Goal: Task Accomplishment & Management: Manage account settings

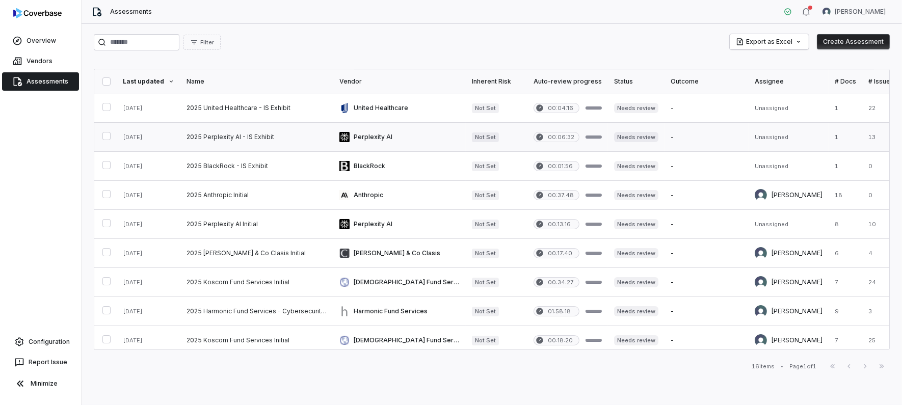
click at [627, 380] on div "Filter Export as Excel Create Assessment Last updated Name Vendor Inherent Risk…" at bounding box center [492, 214] width 821 height 381
click at [278, 108] on link at bounding box center [256, 108] width 153 height 29
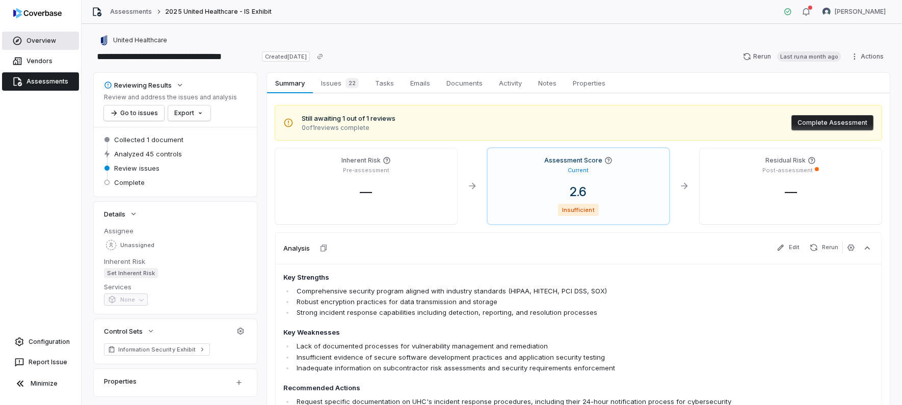
click at [38, 40] on span "Overview" at bounding box center [42, 41] width 30 height 8
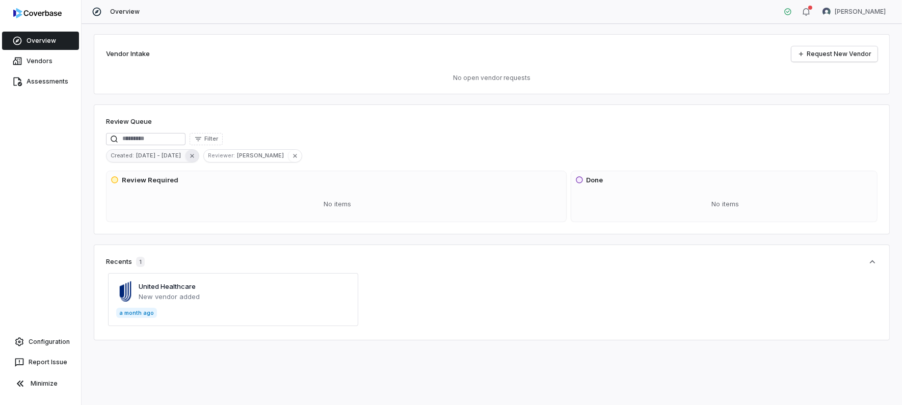
click at [189, 156] on icon "button" at bounding box center [192, 155] width 7 height 7
drag, startPoint x: 315, startPoint y: 177, endPoint x: 692, endPoint y: 200, distance: 376.8
click at [316, 176] on span "Review Required" at bounding box center [337, 180] width 452 height 10
click at [582, 181] on icon at bounding box center [579, 180] width 8 height 8
click at [230, 198] on div "No items" at bounding box center [338, 204] width 454 height 27
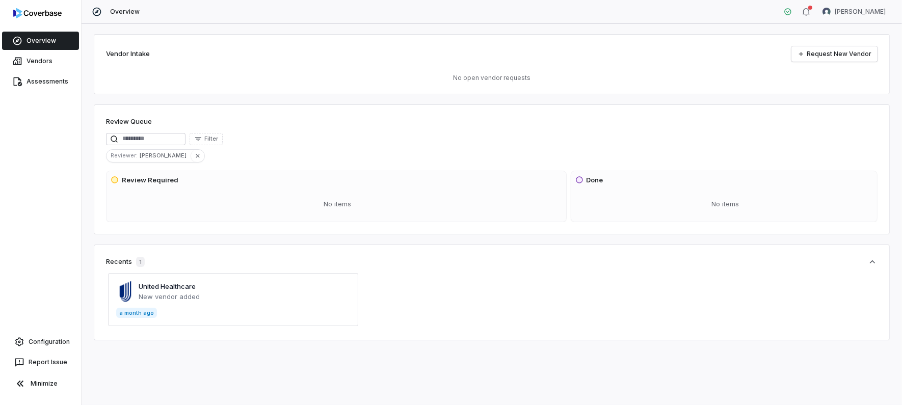
click at [194, 289] on span at bounding box center [233, 299] width 250 height 53
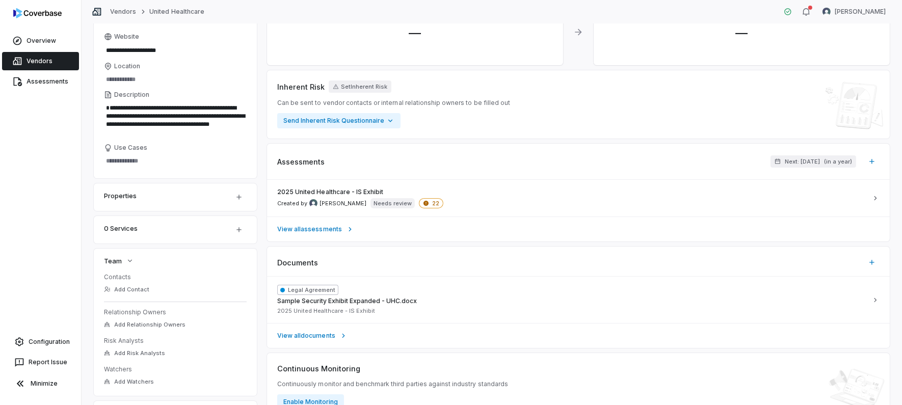
scroll to position [171, 0]
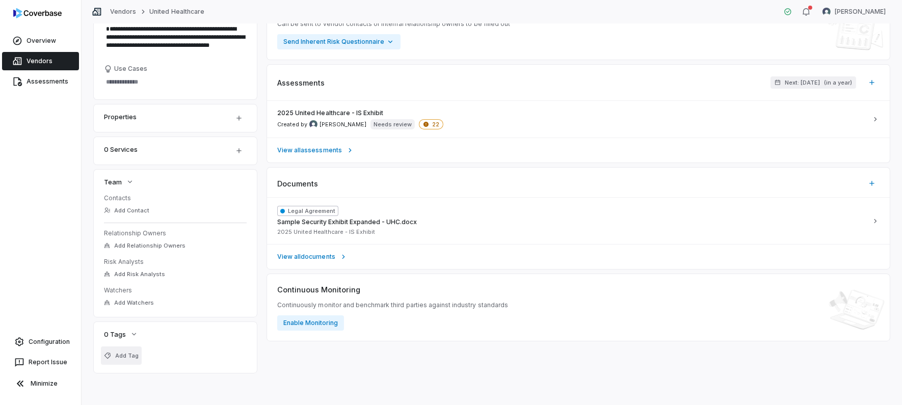
drag, startPoint x: 129, startPoint y: 334, endPoint x: 122, endPoint y: 354, distance: 21.0
drag, startPoint x: 122, startPoint y: 354, endPoint x: 46, endPoint y: 273, distance: 111.4
click at [46, 273] on div "Overview Vendors Assessments Configuration Report Issue Minimize" at bounding box center [40, 202] width 81 height 405
click at [349, 320] on div "Continuous Monitoring Continuously monitor and benchmark third parties against …" at bounding box center [392, 307] width 231 height 46
click at [329, 325] on button "Enable Monitoring" at bounding box center [310, 322] width 67 height 15
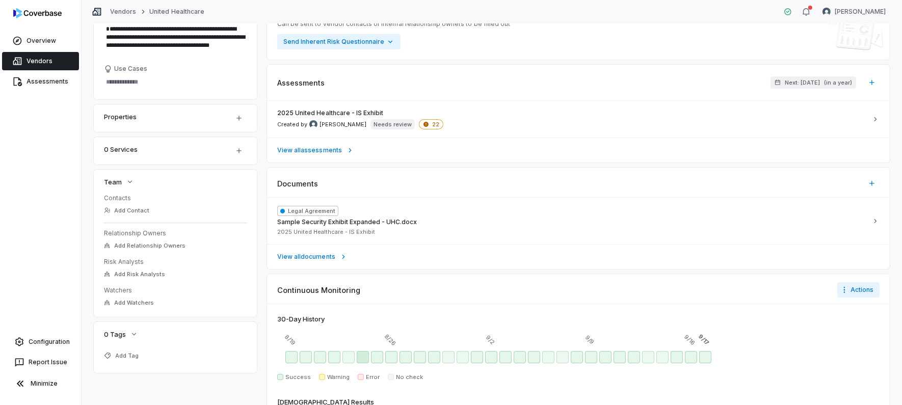
scroll to position [249, 0]
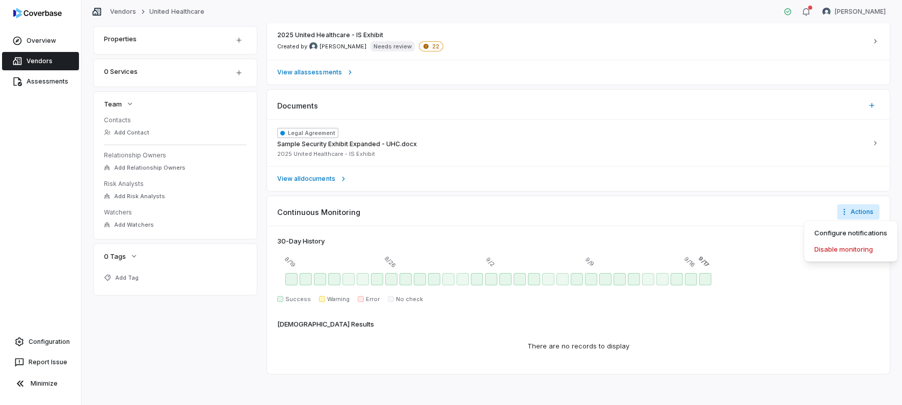
click at [845, 218] on html "**********" at bounding box center [451, 202] width 902 height 405
click at [848, 228] on div "Configure notifications" at bounding box center [850, 233] width 85 height 16
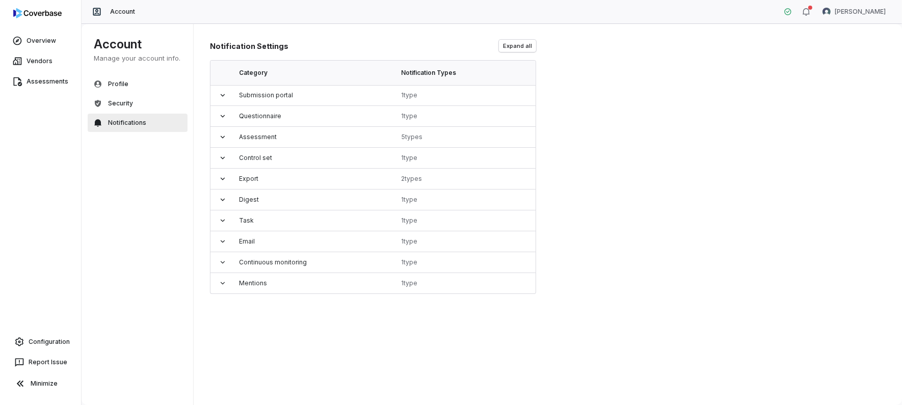
click at [262, 344] on div "Notification Settings Expand all Category Notification Types Submission portal …" at bounding box center [548, 214] width 709 height 382
click at [223, 262] on icon at bounding box center [223, 262] width 8 height 8
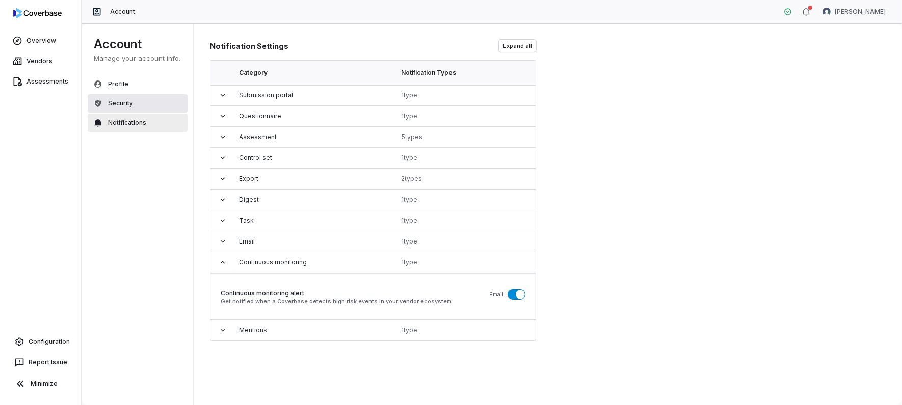
click at [129, 101] on span "Security" at bounding box center [120, 103] width 25 height 8
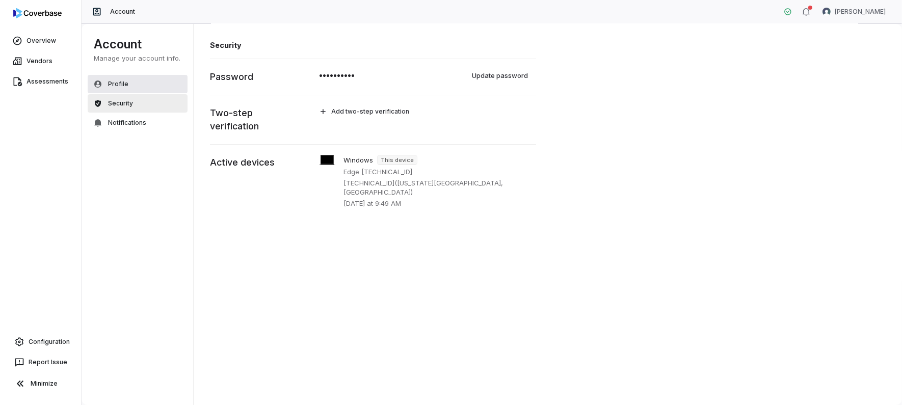
click at [129, 90] on button "Profile" at bounding box center [138, 84] width 100 height 18
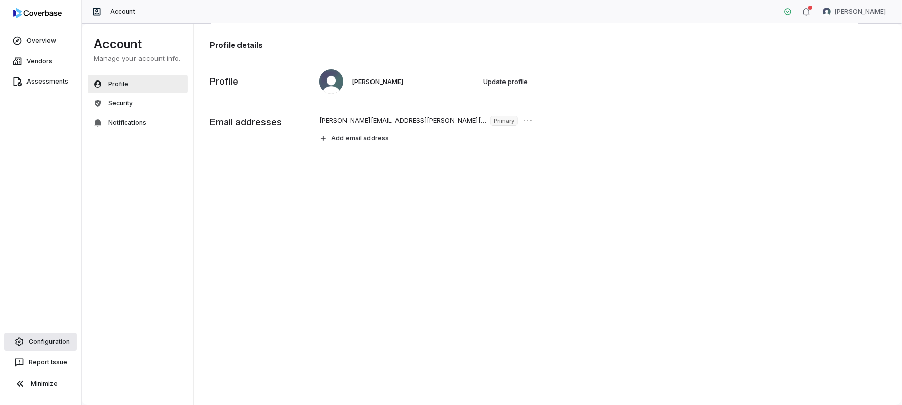
click at [56, 342] on span "Configuration" at bounding box center [49, 342] width 41 height 8
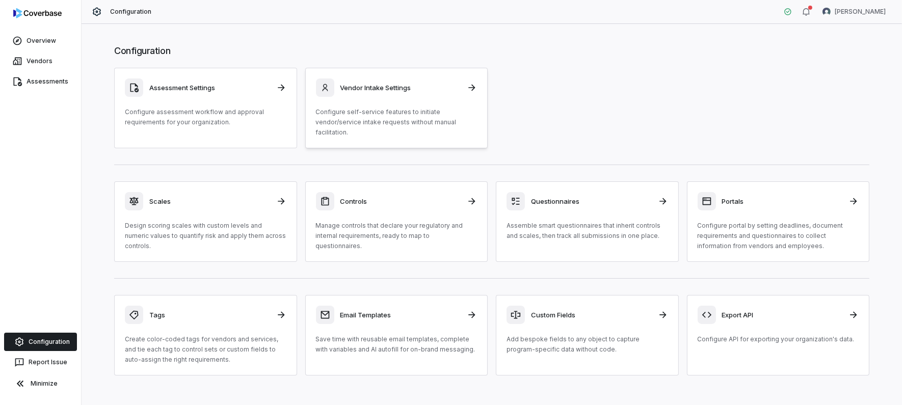
click at [340, 83] on h3 "Vendor Intake Settings" at bounding box center [400, 87] width 121 height 9
click at [190, 94] on div "Assessment Settings" at bounding box center [206, 87] width 162 height 18
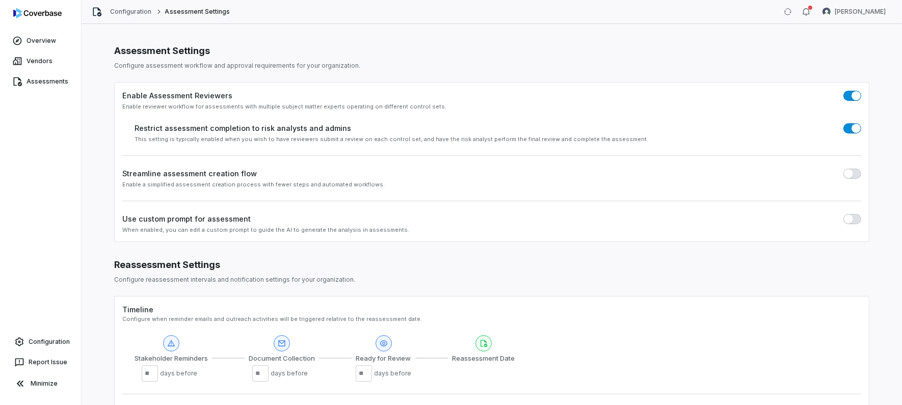
drag, startPoint x: 363, startPoint y: 285, endPoint x: 247, endPoint y: 182, distance: 154.9
click at [253, 201] on div "Use custom prompt for assessment When enabled, you can edit a custom prompt to …" at bounding box center [491, 217] width 739 height 33
click at [242, 134] on div "Restrict assessment completion to risk analysts and admins This setting is typi…" at bounding box center [498, 133] width 727 height 20
click at [207, 217] on label "Use custom prompt for assessment" at bounding box center [186, 219] width 128 height 11
click at [849, 218] on button "button" at bounding box center [852, 219] width 18 height 10
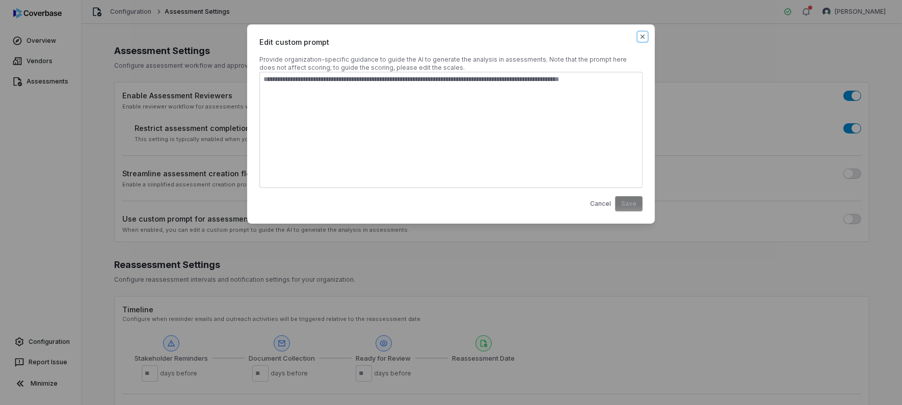
click at [647, 40] on div "Edit custom prompt Provide organization-specific guidance to guide the AI to ge…" at bounding box center [451, 123] width 408 height 199
click at [647, 38] on div "Edit custom prompt Provide organization-specific guidance to guide the AI to ge…" at bounding box center [451, 123] width 408 height 199
click at [645, 30] on div "Edit custom prompt Provide organization-specific guidance to guide the AI to ge…" at bounding box center [451, 123] width 408 height 199
click at [643, 36] on icon "button" at bounding box center [643, 36] width 4 height 4
type textarea "*"
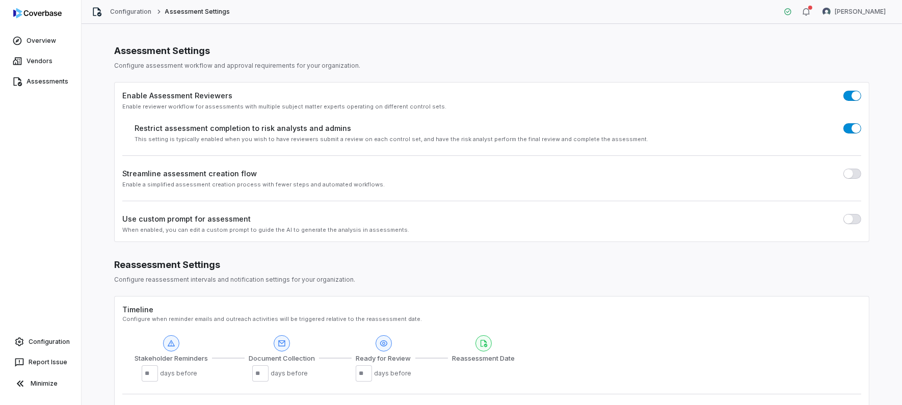
click at [156, 187] on div "Enable a simplified assessment creation process with fewer steps and automated …" at bounding box center [491, 185] width 739 height 8
click at [172, 176] on label "Streamline assessment creation flow" at bounding box center [189, 173] width 135 height 11
click at [33, 59] on span "Vendors" at bounding box center [40, 61] width 26 height 8
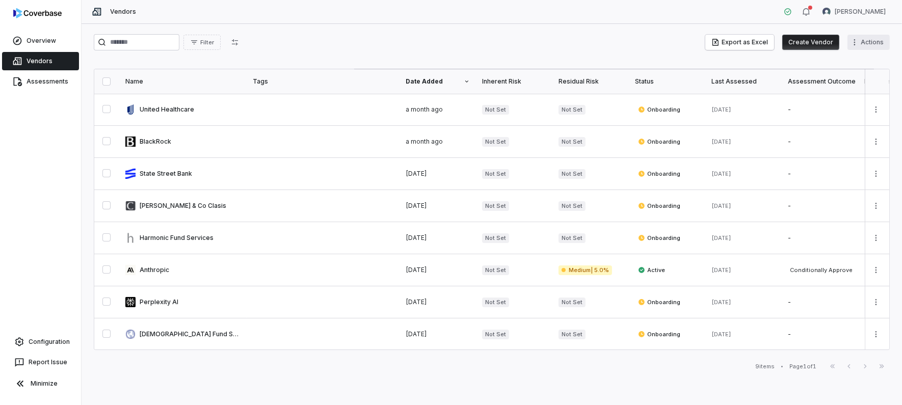
click at [856, 41] on html "Overview Vendors Assessments Configuration Report Issue Minimize Vendors Alexan…" at bounding box center [451, 202] width 902 height 405
click at [860, 63] on div "Bulk Create Vendors" at bounding box center [841, 64] width 89 height 16
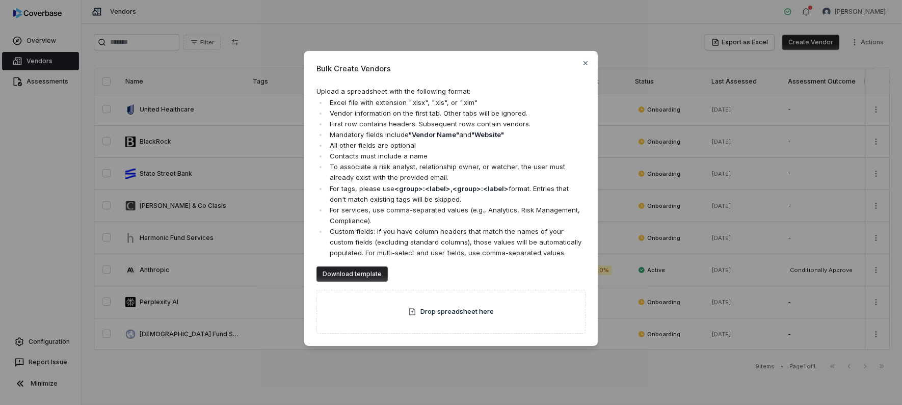
click at [360, 277] on button "Download template" at bounding box center [351, 274] width 71 height 15
click at [349, 277] on button "Download template" at bounding box center [351, 274] width 71 height 15
click at [577, 59] on div "Bulk Create Vendors Upload a spreadsheet with the following format: Excel file …" at bounding box center [451, 198] width 294 height 295
click at [594, 61] on div "Bulk Create Vendors Upload a spreadsheet with the following format: Excel file …" at bounding box center [451, 198] width 294 height 295
click at [583, 65] on icon "button" at bounding box center [586, 63] width 8 height 8
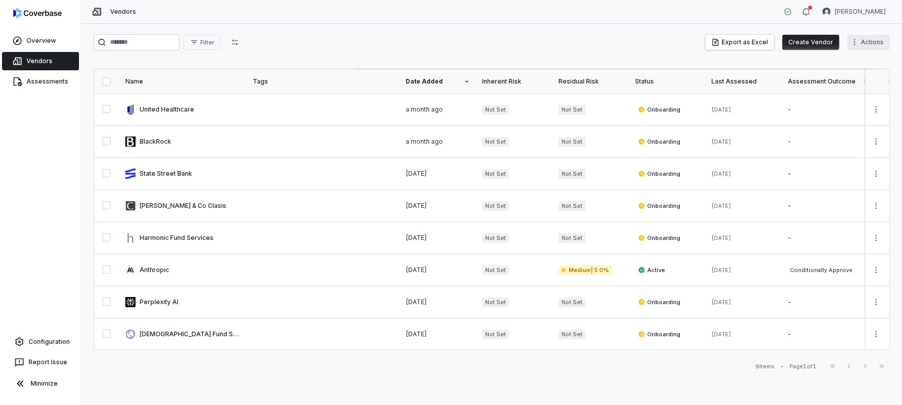
click at [866, 38] on html "Overview Vendors Assessments Configuration Report Issue Minimize Vendors Alexan…" at bounding box center [451, 202] width 902 height 405
click at [862, 82] on div "Export Services" at bounding box center [841, 80] width 89 height 16
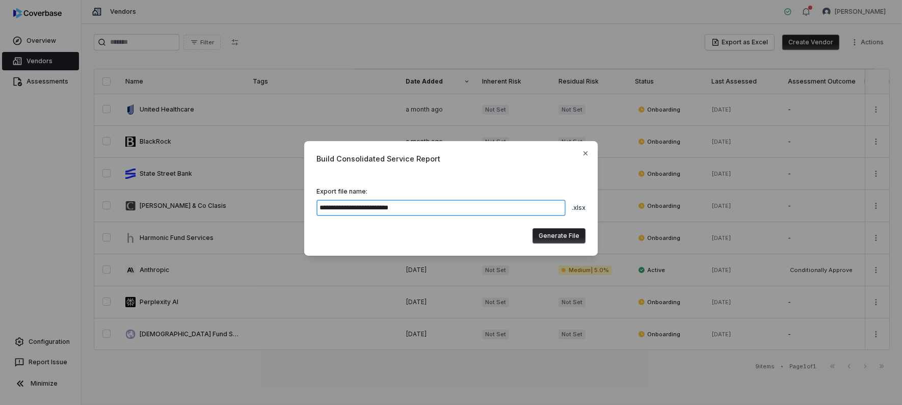
click at [416, 205] on input "**********" at bounding box center [440, 208] width 249 height 16
click at [466, 208] on input "**********" at bounding box center [440, 208] width 249 height 16
click at [545, 234] on button "Generate File" at bounding box center [559, 235] width 53 height 15
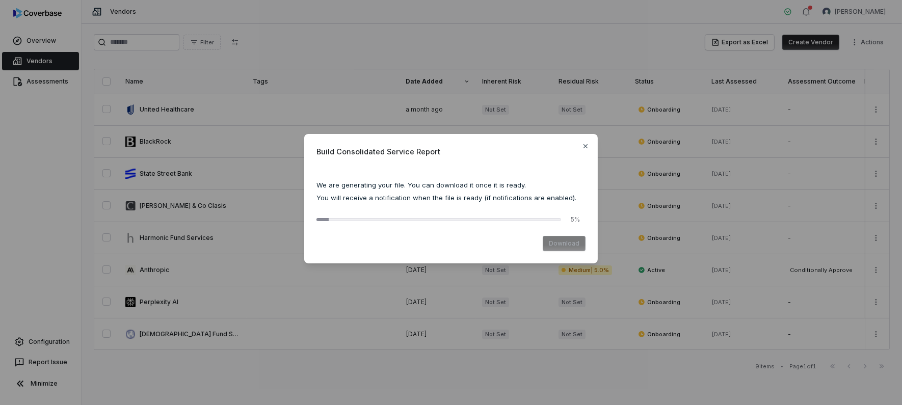
click at [356, 151] on span "Build Consolidated Service Report" at bounding box center [450, 151] width 269 height 11
click at [357, 151] on span "Build Consolidated Service Report" at bounding box center [450, 151] width 269 height 11
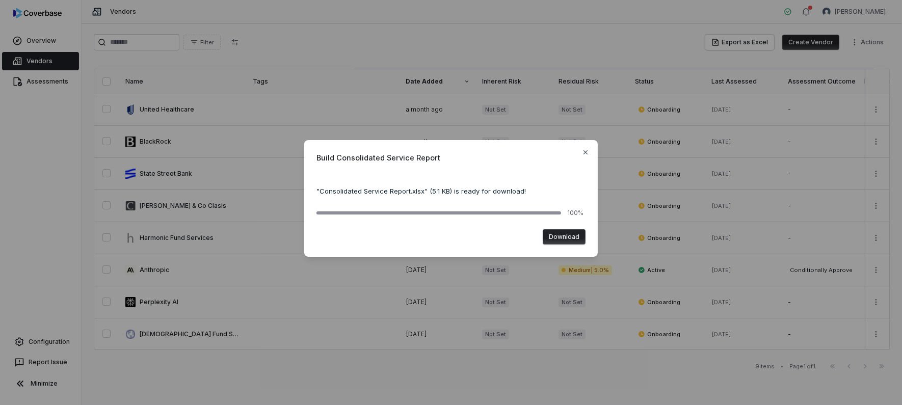
click at [559, 236] on button "Download" at bounding box center [564, 236] width 43 height 15
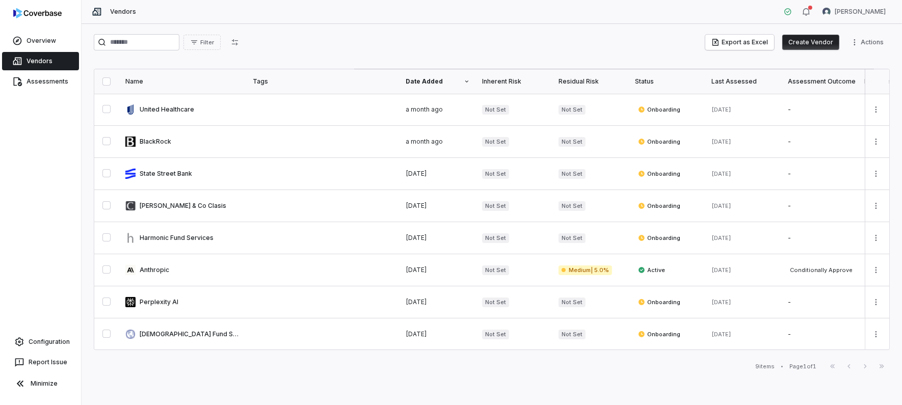
click at [51, 224] on div "Overview Vendors Assessments Configuration Report Issue Minimize" at bounding box center [40, 202] width 81 height 405
click at [864, 38] on html "Overview Vendors Assessments Configuration Report Issue Minimize Vendors Alexan…" at bounding box center [451, 202] width 902 height 405
click at [864, 80] on div "Export Services" at bounding box center [841, 80] width 89 height 16
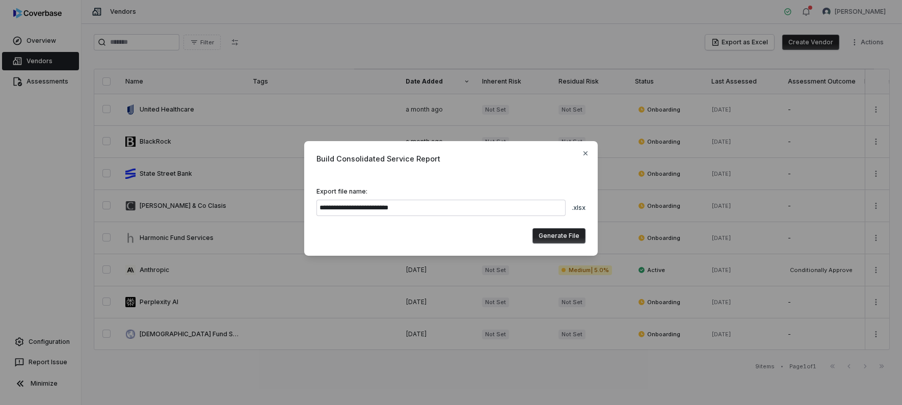
click at [415, 161] on span "Build Consolidated Service Report" at bounding box center [450, 158] width 269 height 11
drag, startPoint x: 443, startPoint y: 159, endPoint x: 312, endPoint y: 179, distance: 132.6
click at [312, 182] on div "**********" at bounding box center [451, 198] width 294 height 115
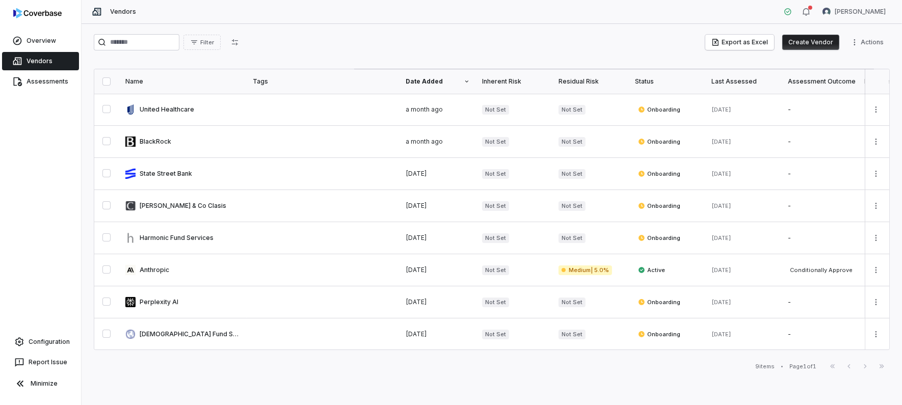
drag, startPoint x: 57, startPoint y: 270, endPoint x: 97, endPoint y: 161, distance: 116.3
click at [57, 270] on div "Overview Vendors Assessments Configuration Report Issue Minimize" at bounding box center [40, 202] width 81 height 405
click at [48, 341] on span "Configuration" at bounding box center [49, 342] width 41 height 8
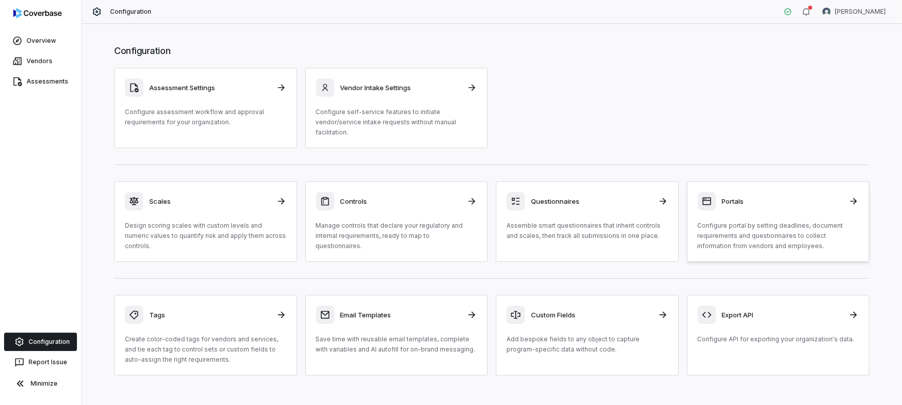
scroll to position [12, 0]
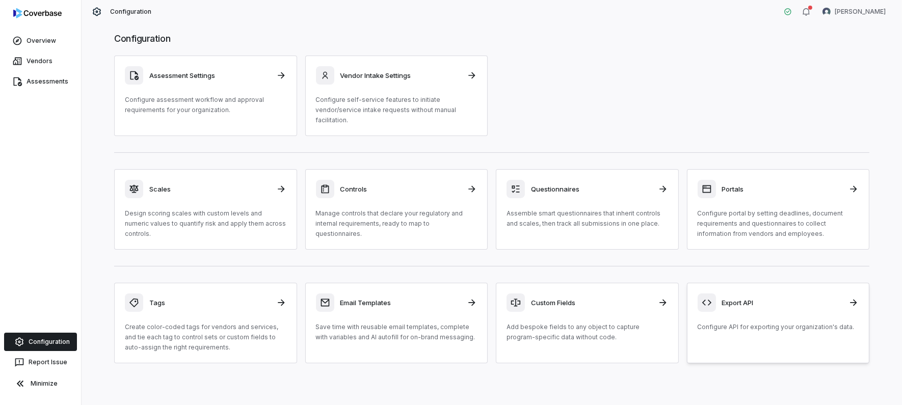
click at [759, 294] on div "Export API" at bounding box center [779, 303] width 162 height 18
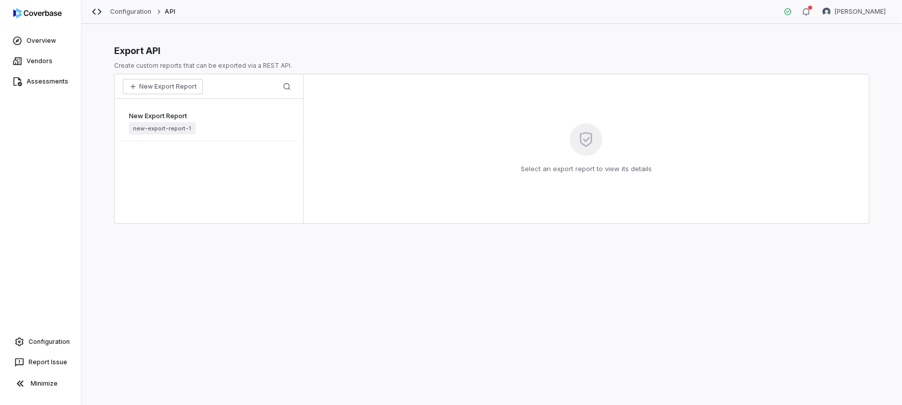
click at [174, 130] on span "new-export-report-1" at bounding box center [162, 128] width 67 height 12
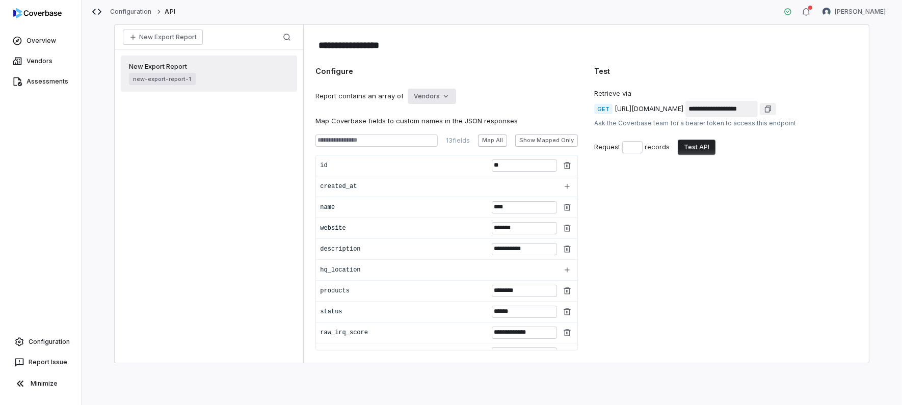
click at [424, 99] on html "**********" at bounding box center [451, 202] width 902 height 405
click at [446, 163] on div "Controls" at bounding box center [440, 167] width 65 height 16
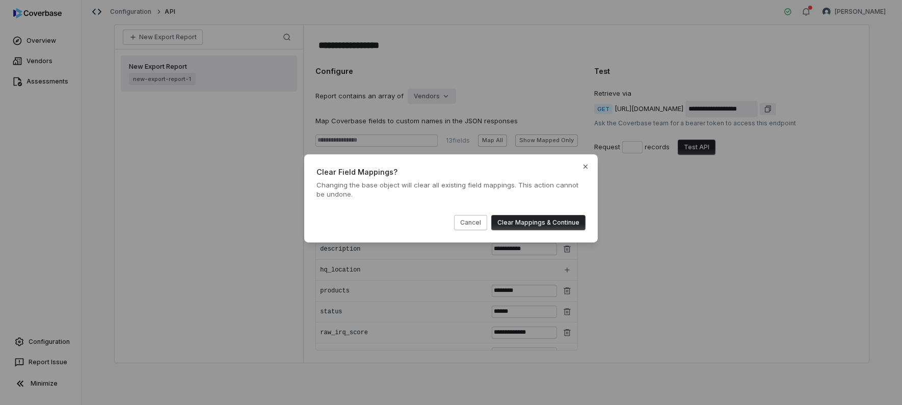
click at [523, 218] on button "Clear Mappings & Continue" at bounding box center [538, 222] width 94 height 15
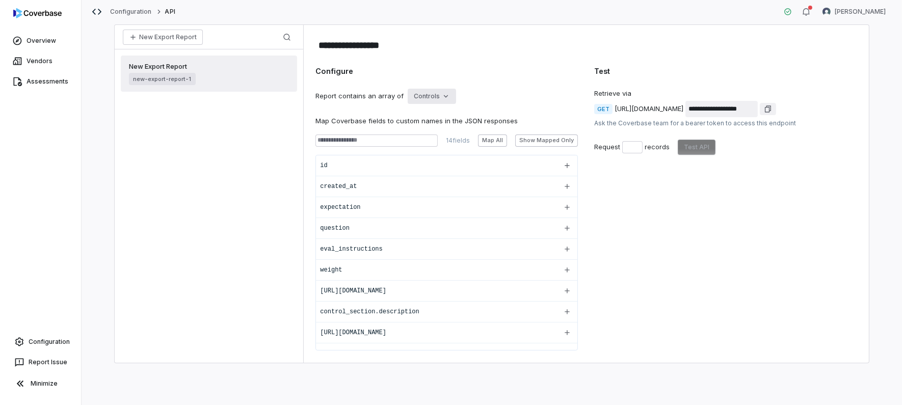
click at [432, 96] on html "**********" at bounding box center [451, 202] width 902 height 405
click at [442, 154] on div "Evaluations" at bounding box center [440, 150] width 65 height 16
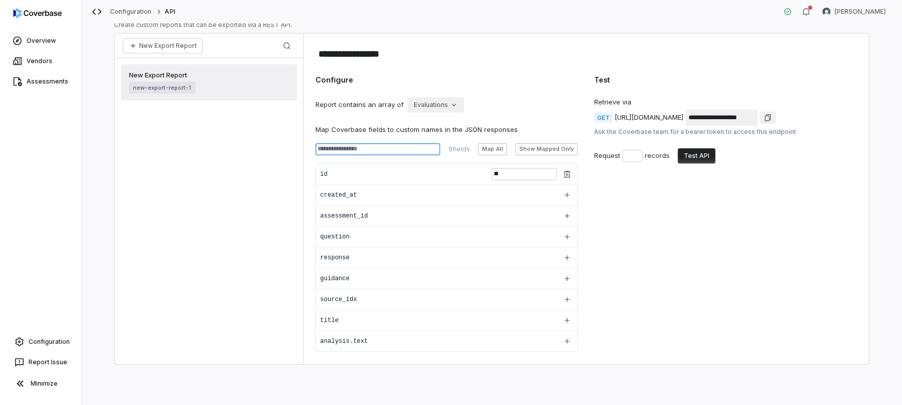
click at [397, 147] on input at bounding box center [377, 149] width 125 height 12
click at [438, 97] on html "**********" at bounding box center [451, 202] width 902 height 405
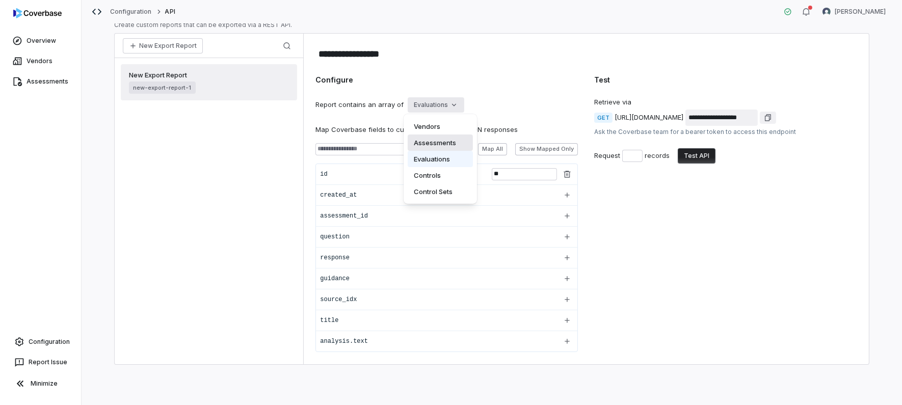
click at [444, 144] on div "Assessments" at bounding box center [440, 143] width 65 height 16
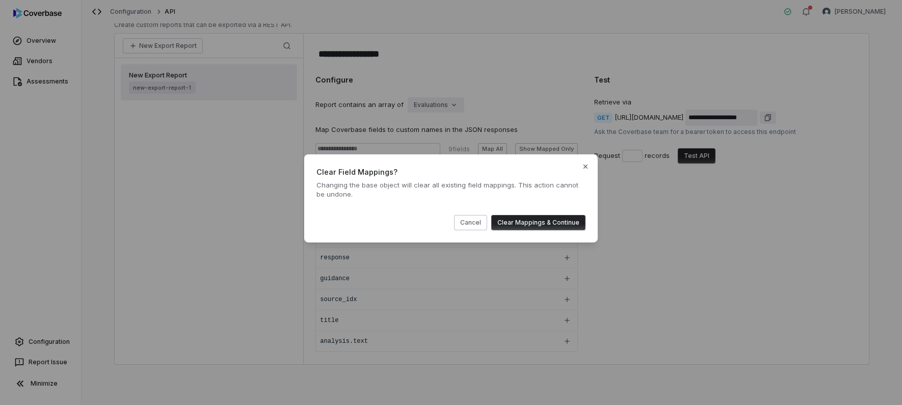
click at [537, 224] on button "Clear Mappings & Continue" at bounding box center [538, 222] width 94 height 15
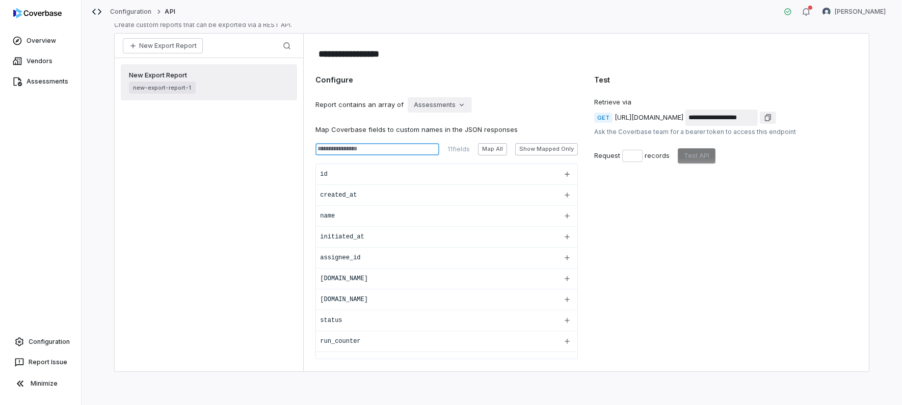
click at [387, 152] on input at bounding box center [377, 149] width 124 height 12
click at [386, 150] on input at bounding box center [377, 149] width 124 height 12
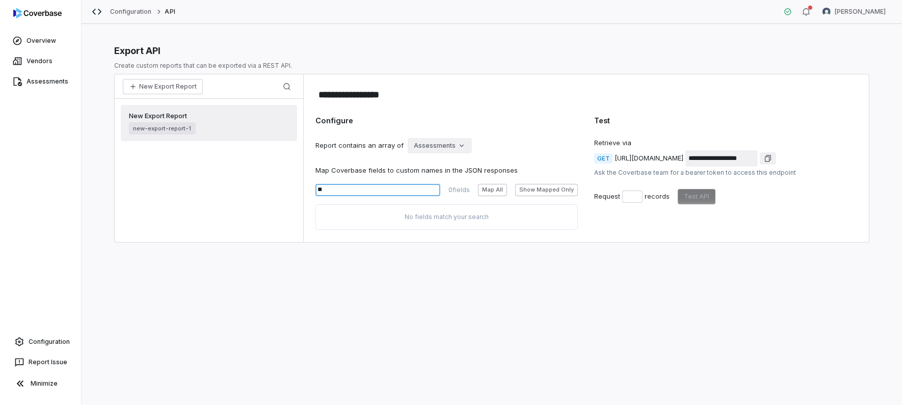
type input "*"
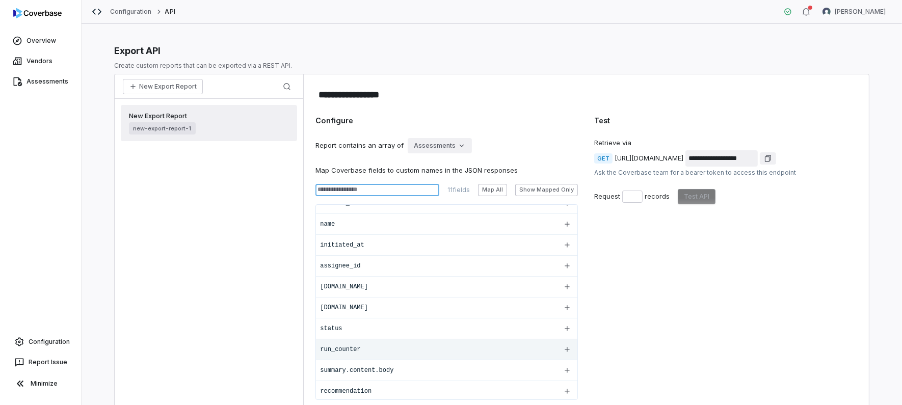
scroll to position [49, 0]
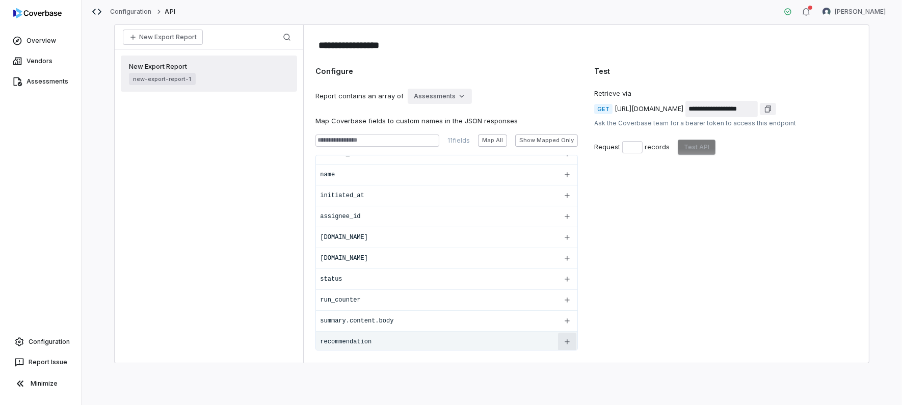
click at [559, 334] on button "button" at bounding box center [567, 342] width 18 height 18
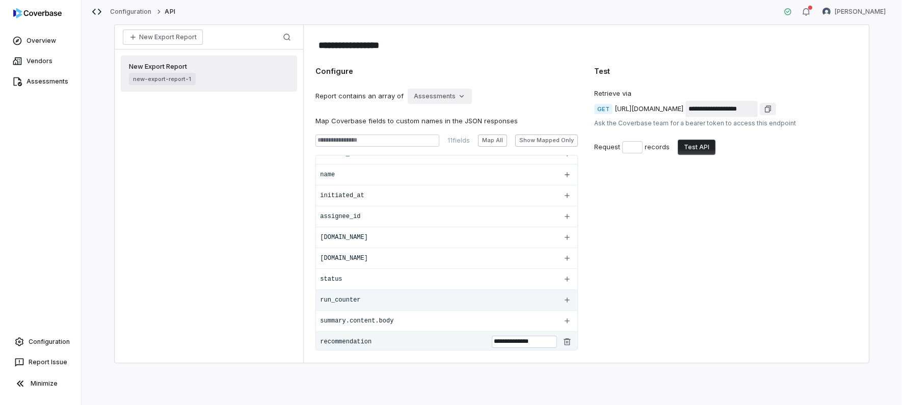
scroll to position [0, 0]
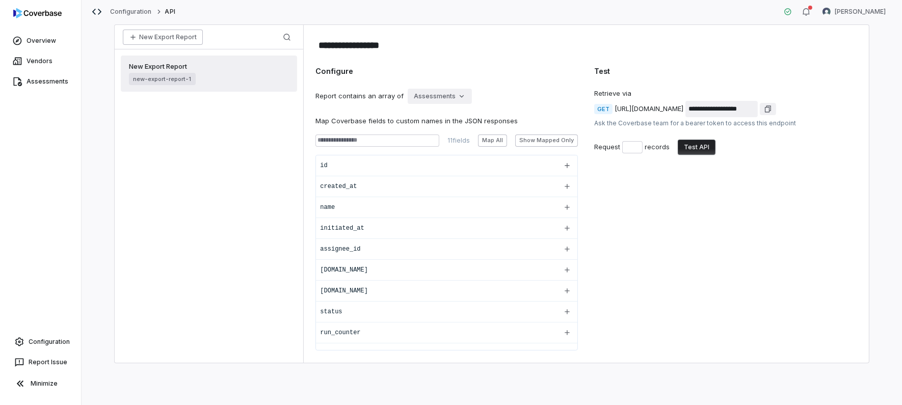
click at [144, 38] on button "New Export Report" at bounding box center [163, 37] width 80 height 15
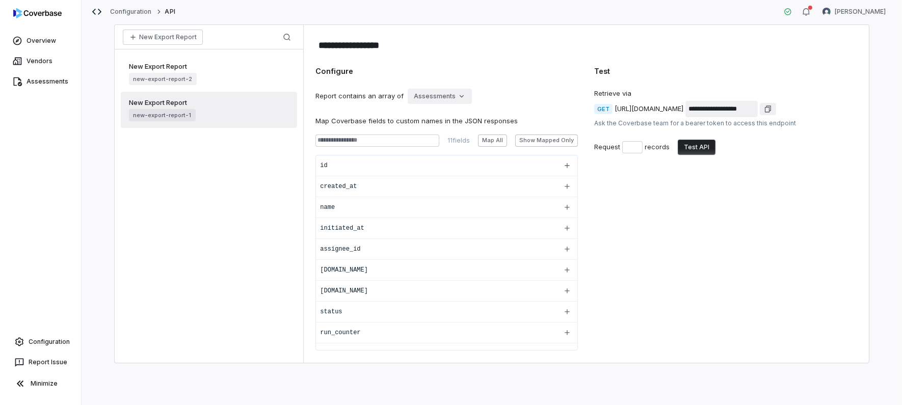
click at [202, 57] on div "New Export Report new-export-report-2" at bounding box center [209, 74] width 176 height 36
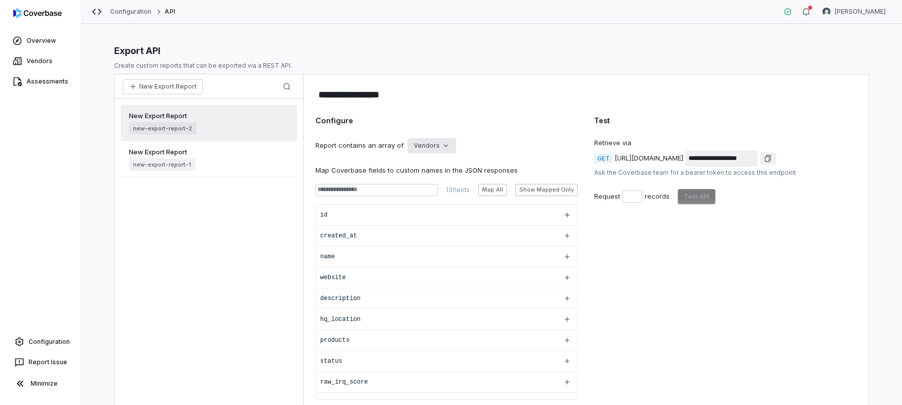
click at [429, 138] on html "**********" at bounding box center [451, 202] width 902 height 405
click at [448, 235] on div "Control Sets" at bounding box center [440, 233] width 65 height 16
click at [447, 149] on html "**********" at bounding box center [451, 202] width 902 height 405
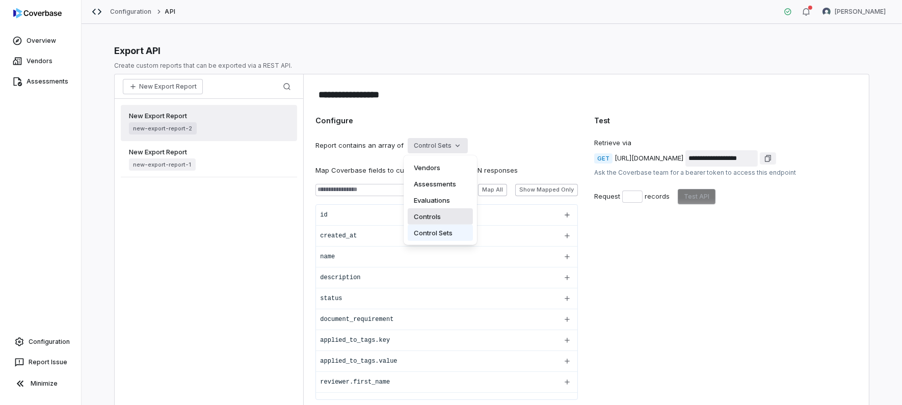
click at [433, 217] on div "Controls" at bounding box center [440, 216] width 65 height 16
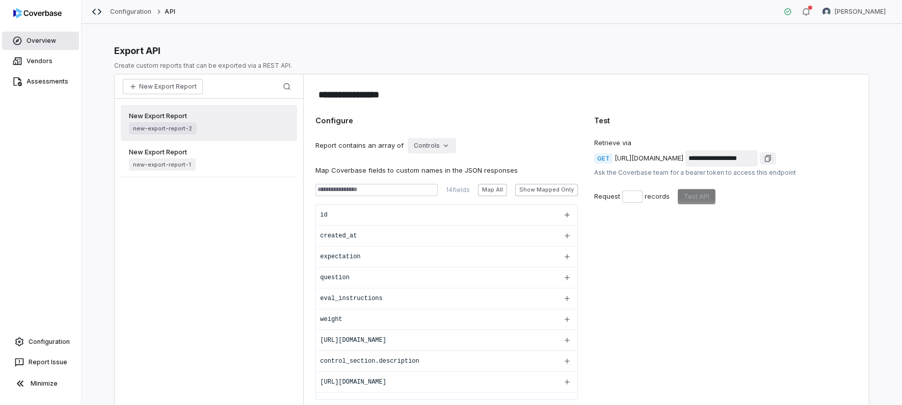
click at [45, 37] on span "Overview" at bounding box center [42, 41] width 30 height 8
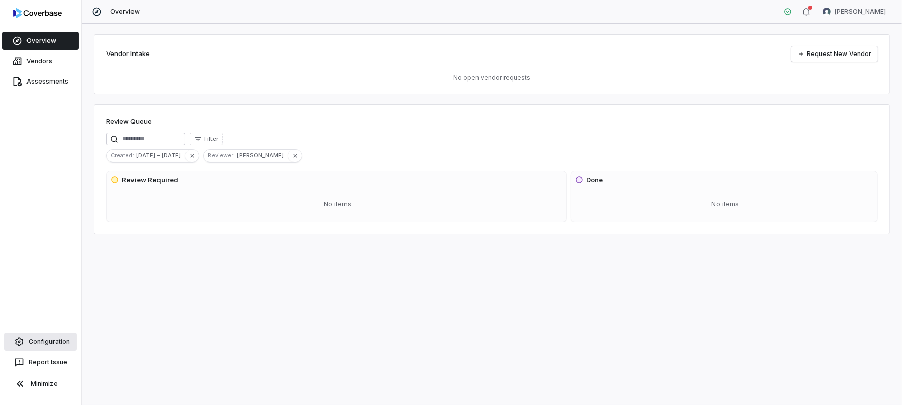
click at [29, 343] on span "Configuration" at bounding box center [49, 342] width 41 height 8
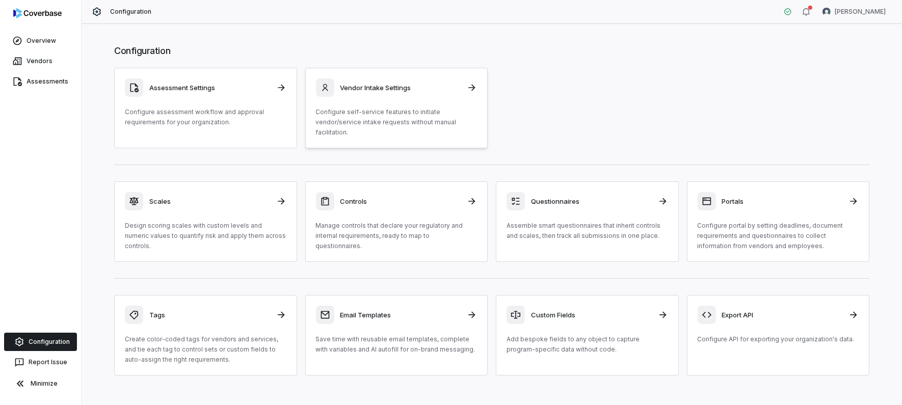
click at [443, 90] on h3 "Vendor Intake Settings" at bounding box center [400, 87] width 121 height 9
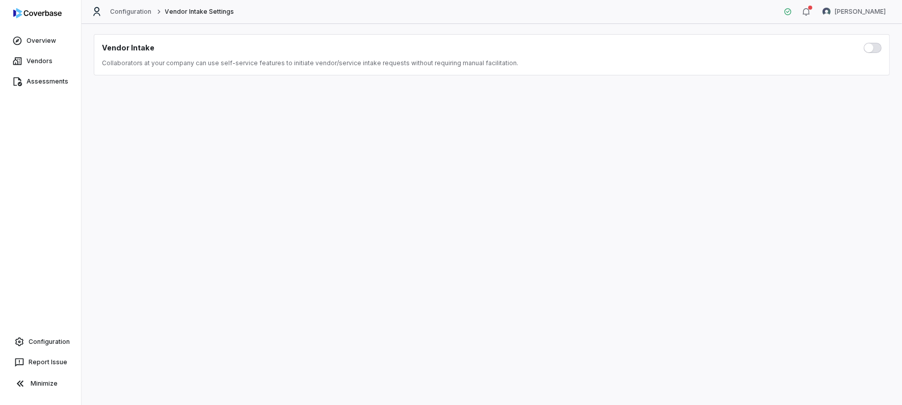
click at [861, 48] on div at bounding box center [871, 48] width 22 height 10
click at [885, 43] on div "Vendor Intake Collaborators at your company can use self-service features to in…" at bounding box center [492, 54] width 796 height 41
click at [881, 46] on button "button" at bounding box center [873, 48] width 18 height 10
click at [872, 49] on span "button" at bounding box center [868, 47] width 9 height 9
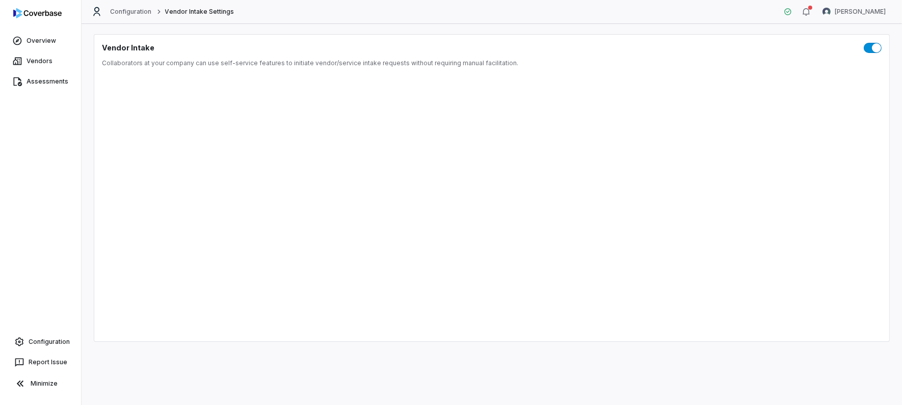
click at [872, 49] on span "button" at bounding box center [876, 47] width 9 height 9
click at [872, 49] on span "button" at bounding box center [868, 47] width 9 height 9
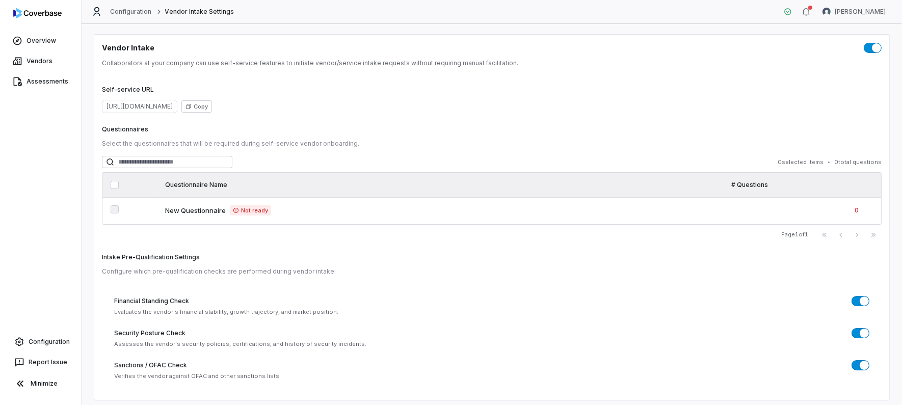
click at [128, 106] on span "https://dashboard.coverbase.app/intake" at bounding box center [139, 106] width 75 height 13
copy div "https://dashboard.coverbase.app/intake Copy"
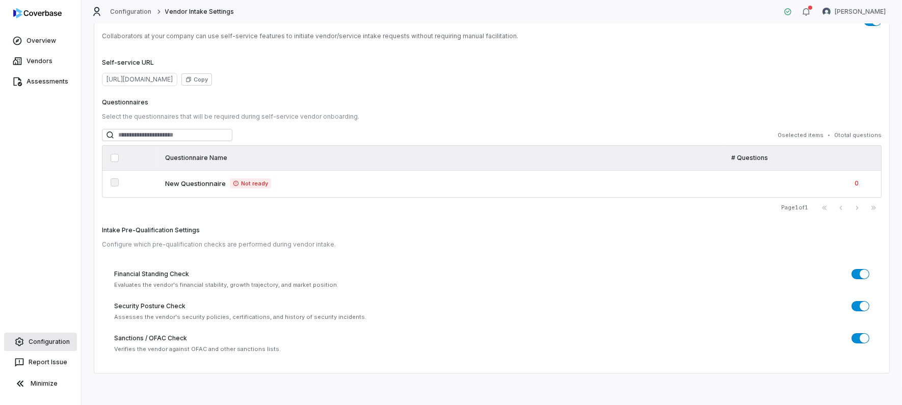
drag, startPoint x: 34, startPoint y: 148, endPoint x: 36, endPoint y: 349, distance: 200.3
click at [37, 349] on link "Configuration" at bounding box center [40, 342] width 73 height 18
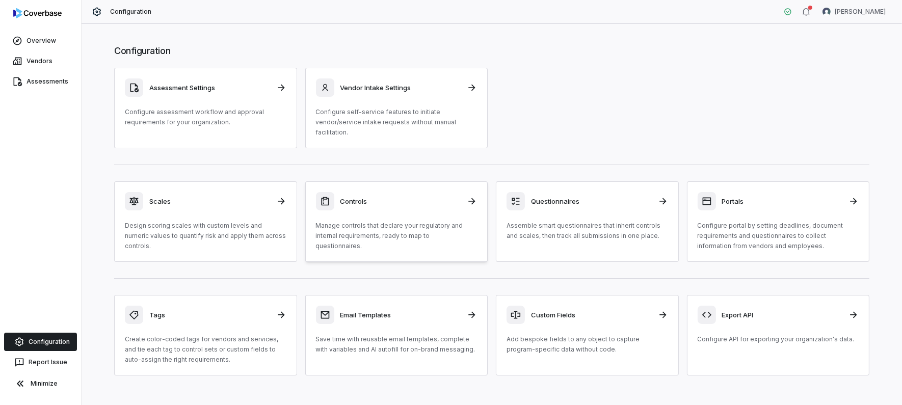
scroll to position [12, 0]
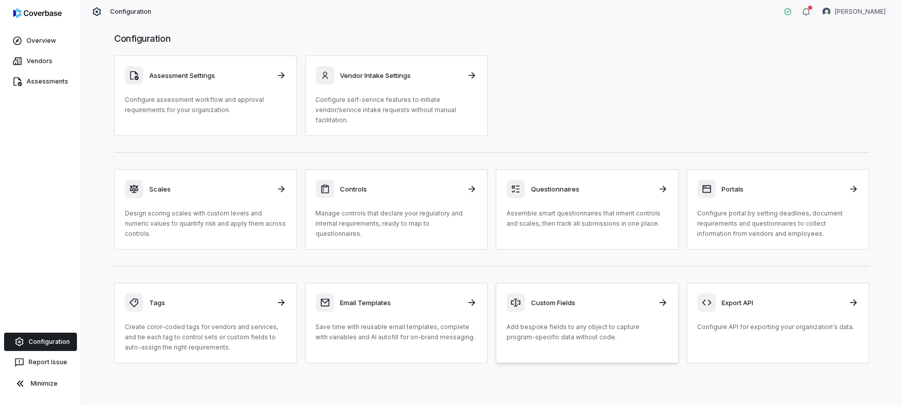
click at [641, 298] on h3 "Custom Fields" at bounding box center [591, 302] width 121 height 9
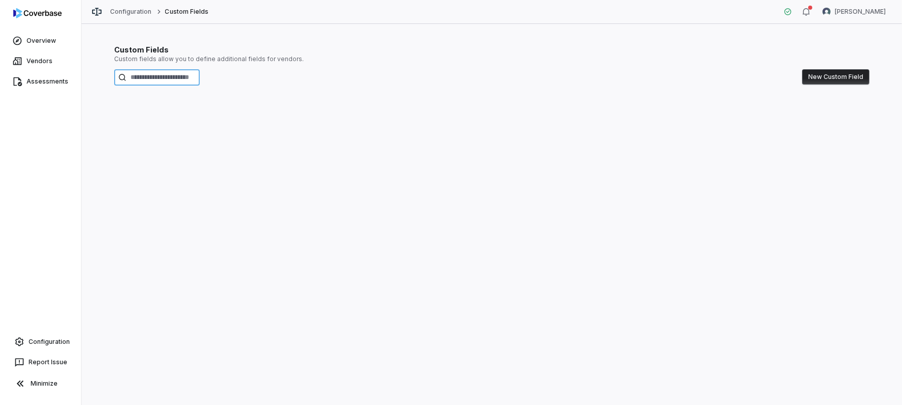
click at [179, 75] on input at bounding box center [157, 77] width 86 height 16
type input "*"
type input "**********"
click at [839, 77] on button "New Custom Field" at bounding box center [835, 76] width 67 height 15
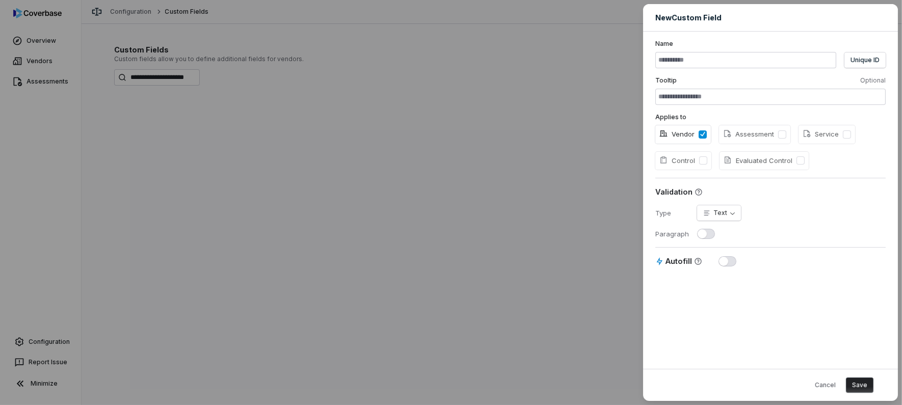
click at [704, 132] on button "Vendor" at bounding box center [703, 134] width 8 height 8
click at [834, 136] on span "Service" at bounding box center [821, 134] width 36 height 10
click at [843, 136] on button "Service" at bounding box center [847, 134] width 8 height 8
click at [708, 61] on input at bounding box center [745, 60] width 181 height 16
type input "**********"
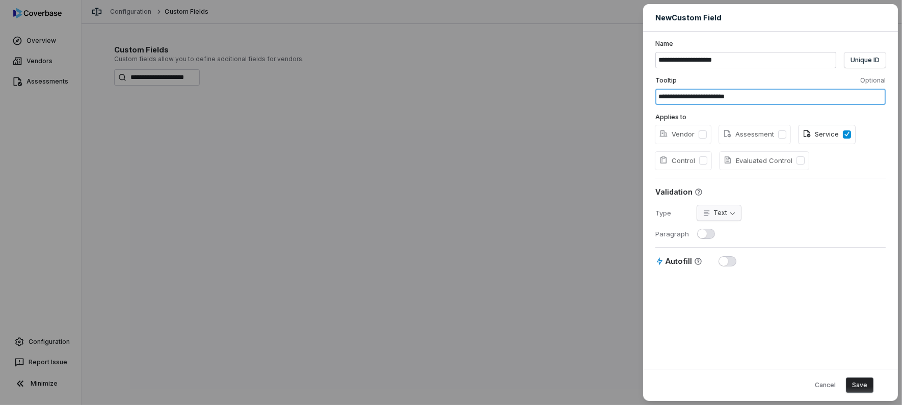
type input "**********"
click at [715, 215] on body "**********" at bounding box center [451, 202] width 902 height 405
click at [733, 259] on button "Autofill" at bounding box center [728, 261] width 18 height 10
type button "on"
drag, startPoint x: 466, startPoint y: 289, endPoint x: 315, endPoint y: 382, distance: 176.9
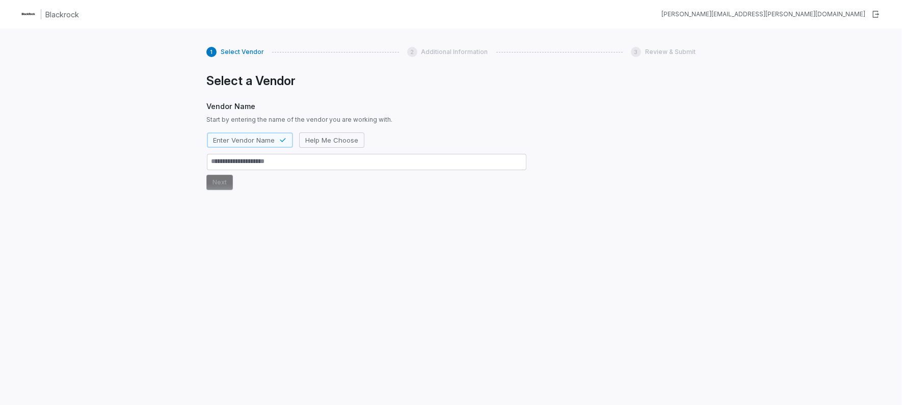
click at [436, 55] on span "Additional Information" at bounding box center [454, 52] width 67 height 8
